Goal: Information Seeking & Learning: Learn about a topic

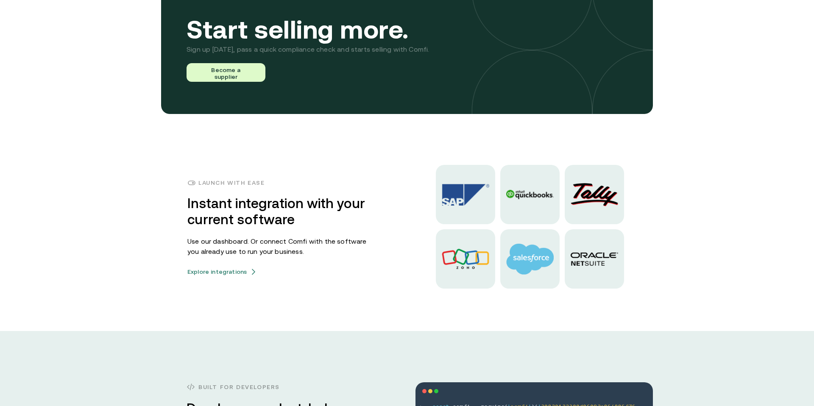
scroll to position [2002, 0]
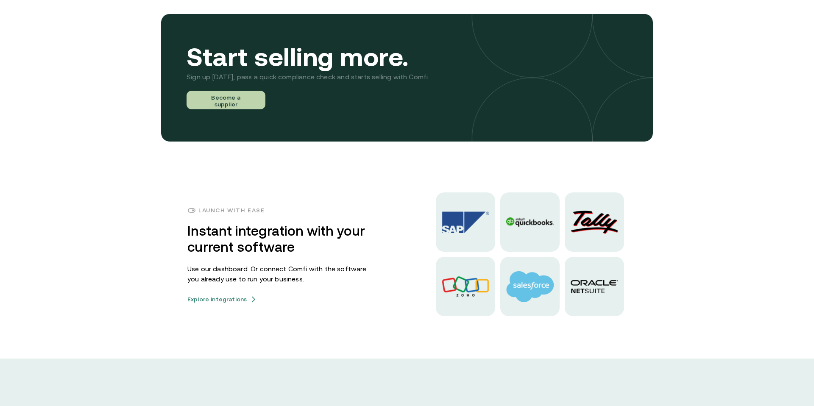
click at [236, 98] on button "Become a supplier" at bounding box center [226, 100] width 79 height 19
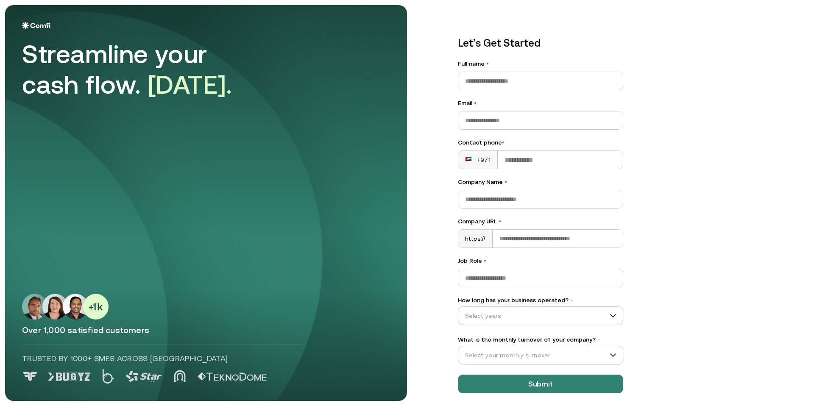
scroll to position [4, 0]
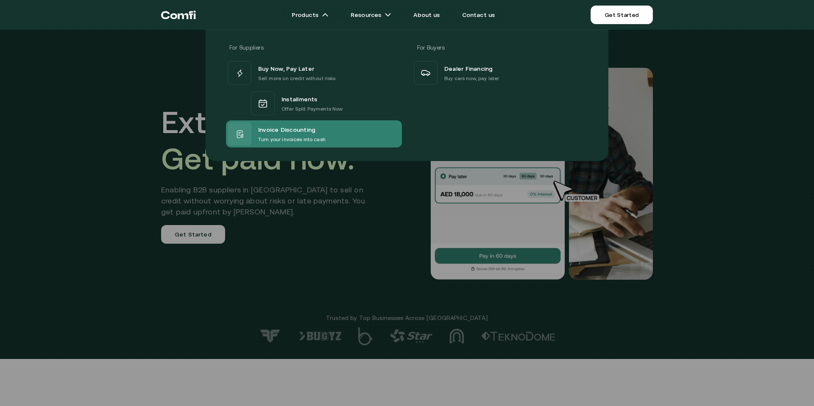
click at [277, 134] on span "Invoice Discounting" at bounding box center [286, 129] width 57 height 11
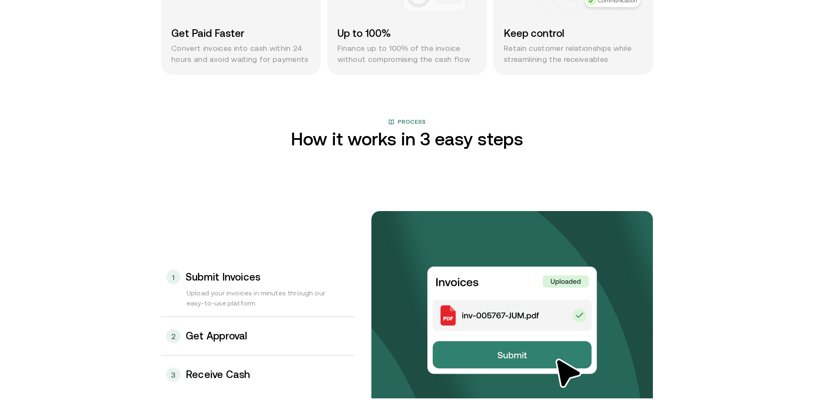
scroll to position [802, 0]
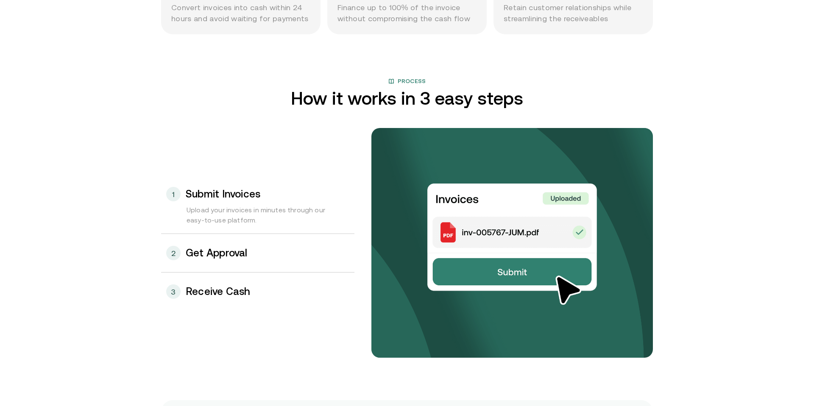
click at [339, 231] on div "Upload your invoices in minutes through our easy-to-use platform." at bounding box center [257, 219] width 193 height 29
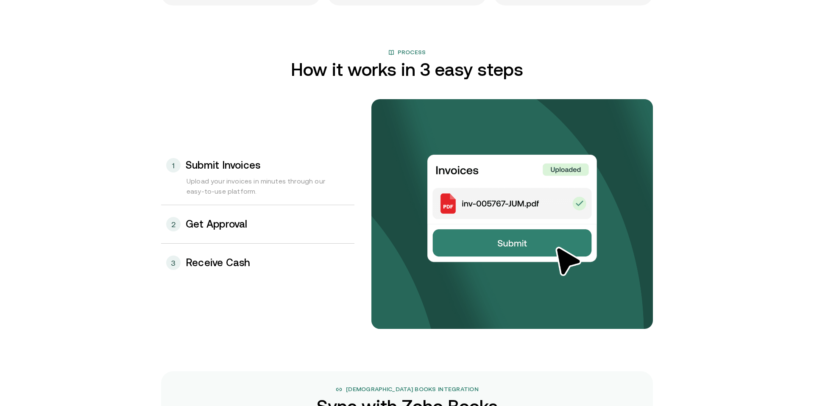
scroll to position [835, 0]
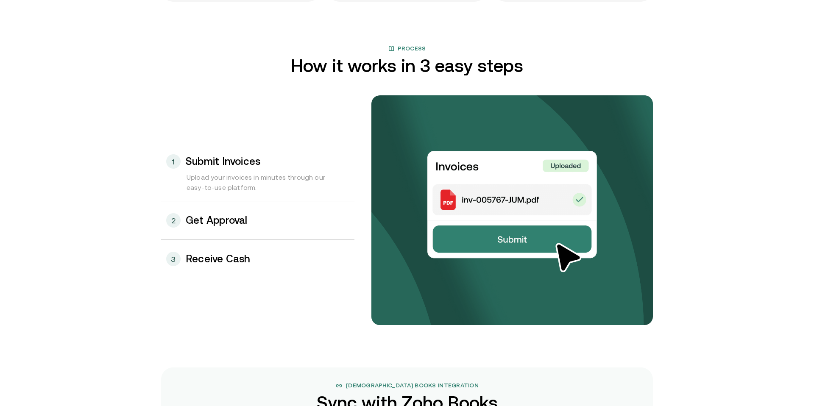
click at [260, 222] on div "2 Get Approval" at bounding box center [257, 220] width 193 height 38
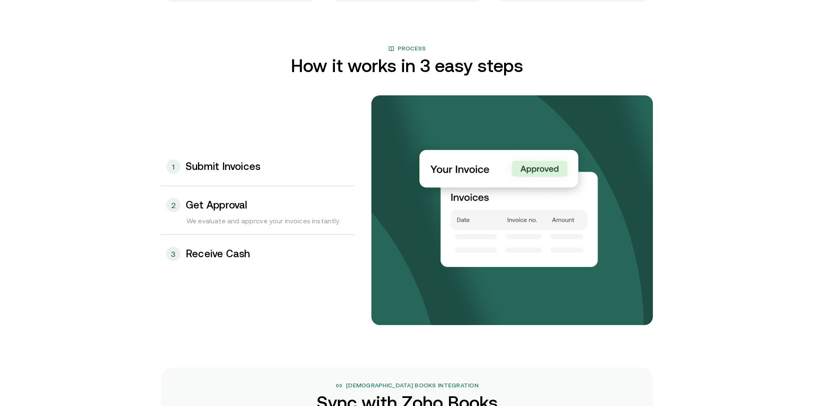
click at [271, 247] on div "3 Receive Cash" at bounding box center [257, 254] width 193 height 38
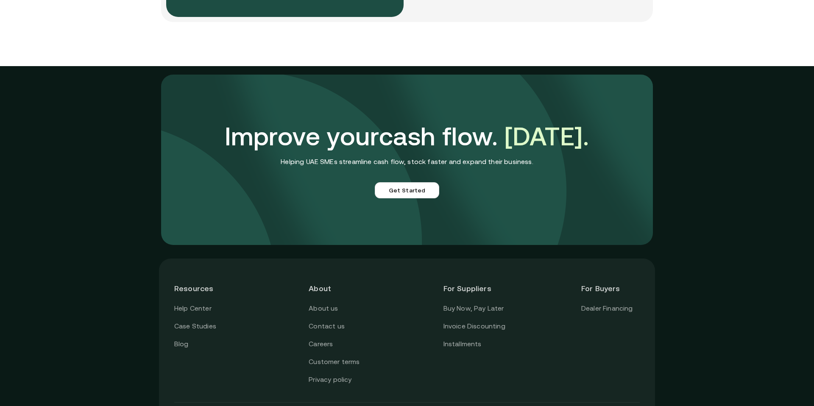
scroll to position [2360, 0]
